Goal: Navigation & Orientation: Understand site structure

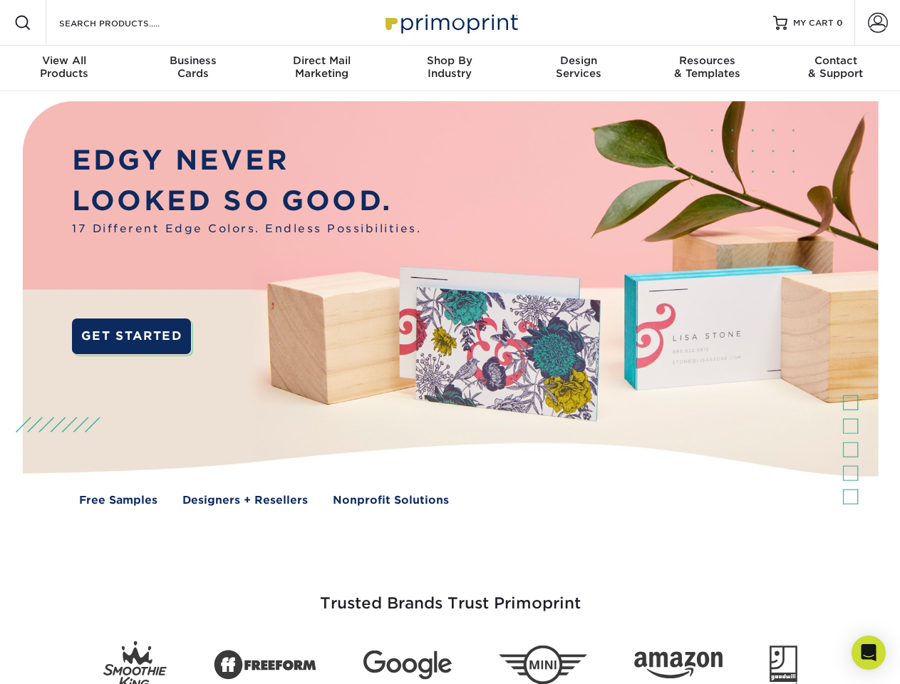
click at [450, 342] on img at bounding box center [449, 313] width 890 height 445
click at [23, 23] on span at bounding box center [22, 22] width 17 height 17
click at [877, 23] on span at bounding box center [878, 23] width 20 height 20
click at [64, 68] on div "View All Products" at bounding box center [64, 67] width 128 height 26
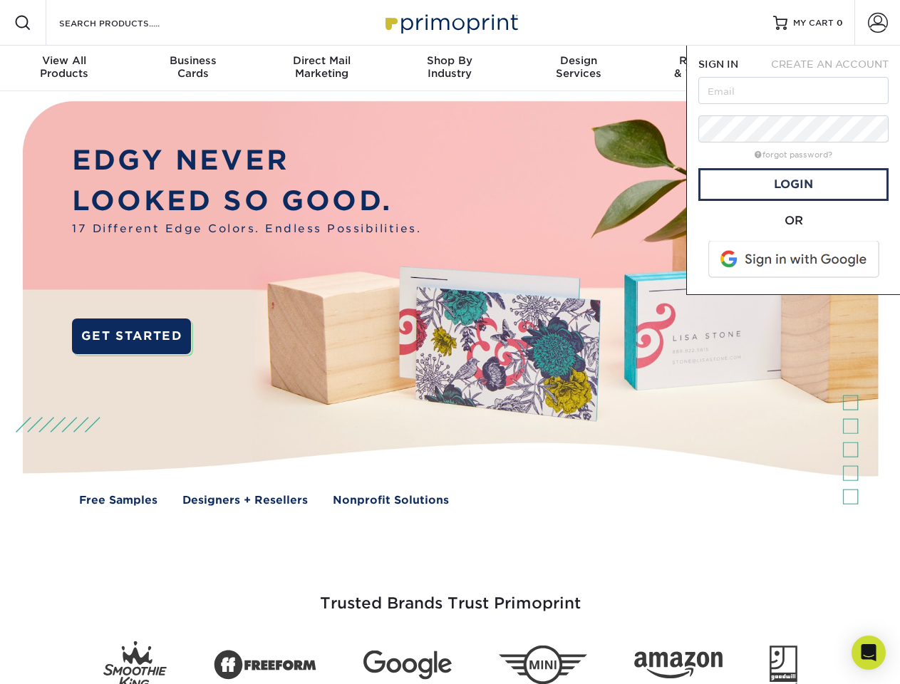
click at [192, 68] on div "Business Cards" at bounding box center [192, 67] width 128 height 26
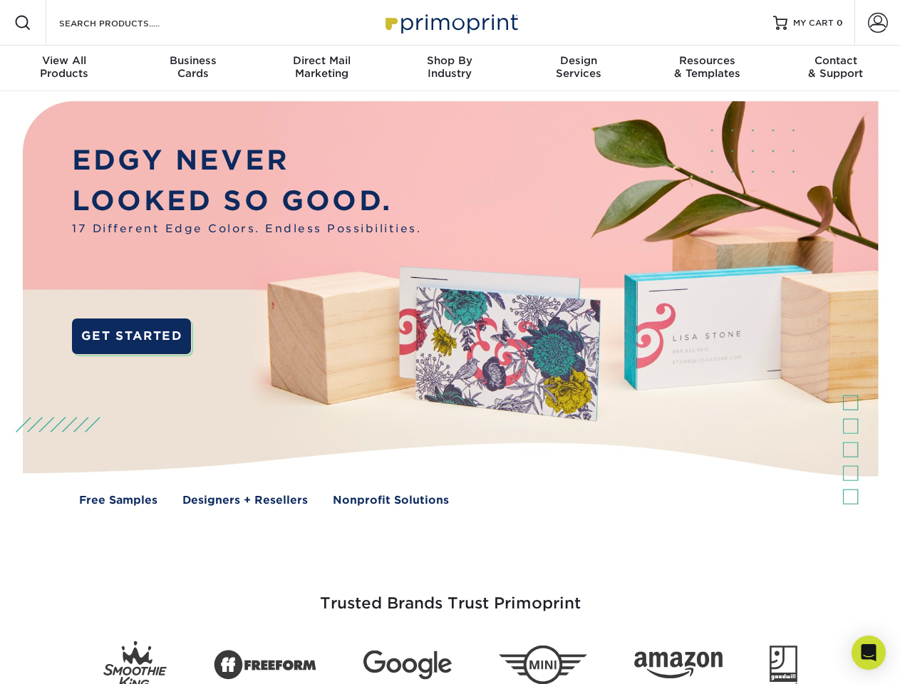
click at [321, 68] on div "Direct Mail Marketing" at bounding box center [321, 67] width 128 height 26
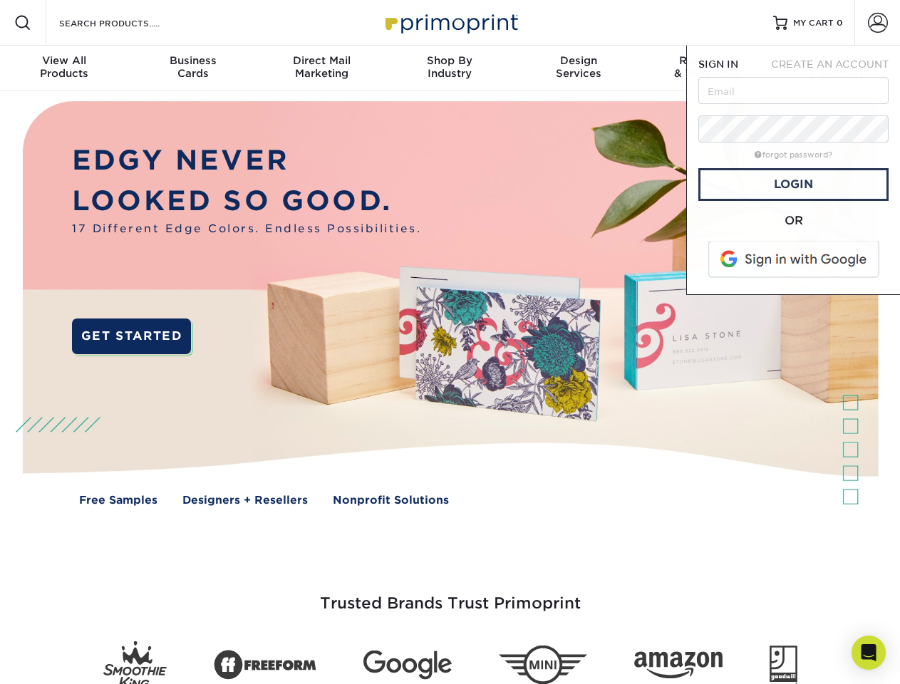
click at [450, 68] on div "Shop By Industry" at bounding box center [449, 67] width 128 height 26
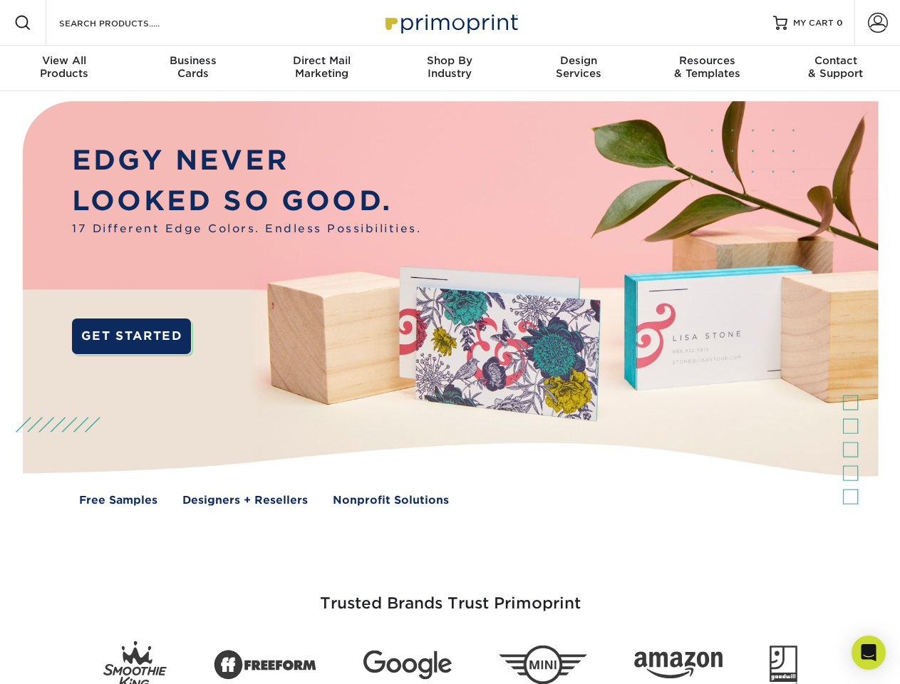
click at [578, 68] on div "Design Services" at bounding box center [578, 67] width 128 height 26
click at [707, 68] on span "SIGN IN" at bounding box center [718, 63] width 40 height 11
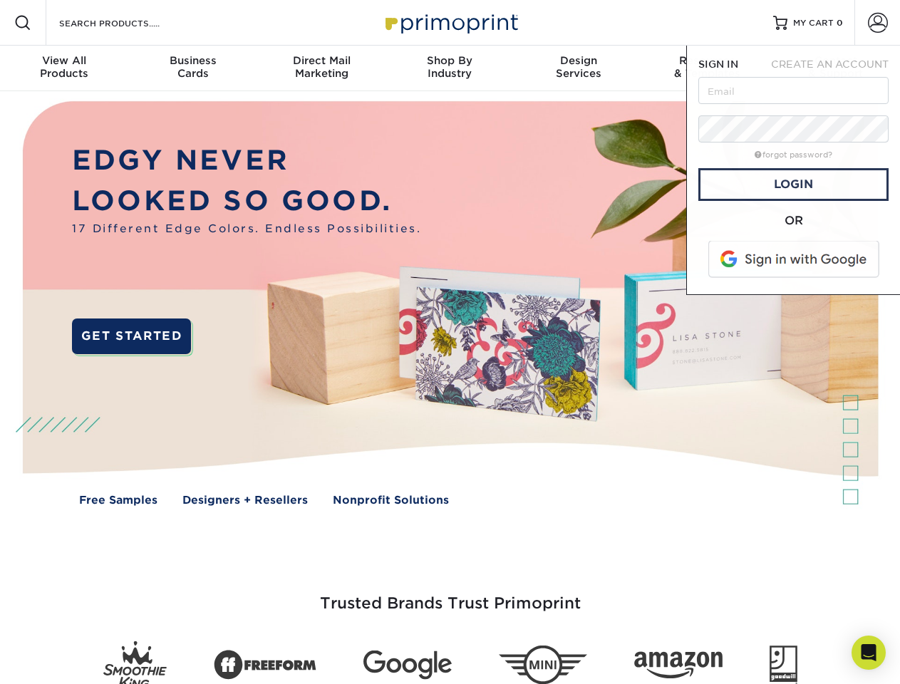
click at [836, 68] on div "Contact & Support" at bounding box center [836, 67] width 128 height 26
